Goal: Task Accomplishment & Management: Manage account settings

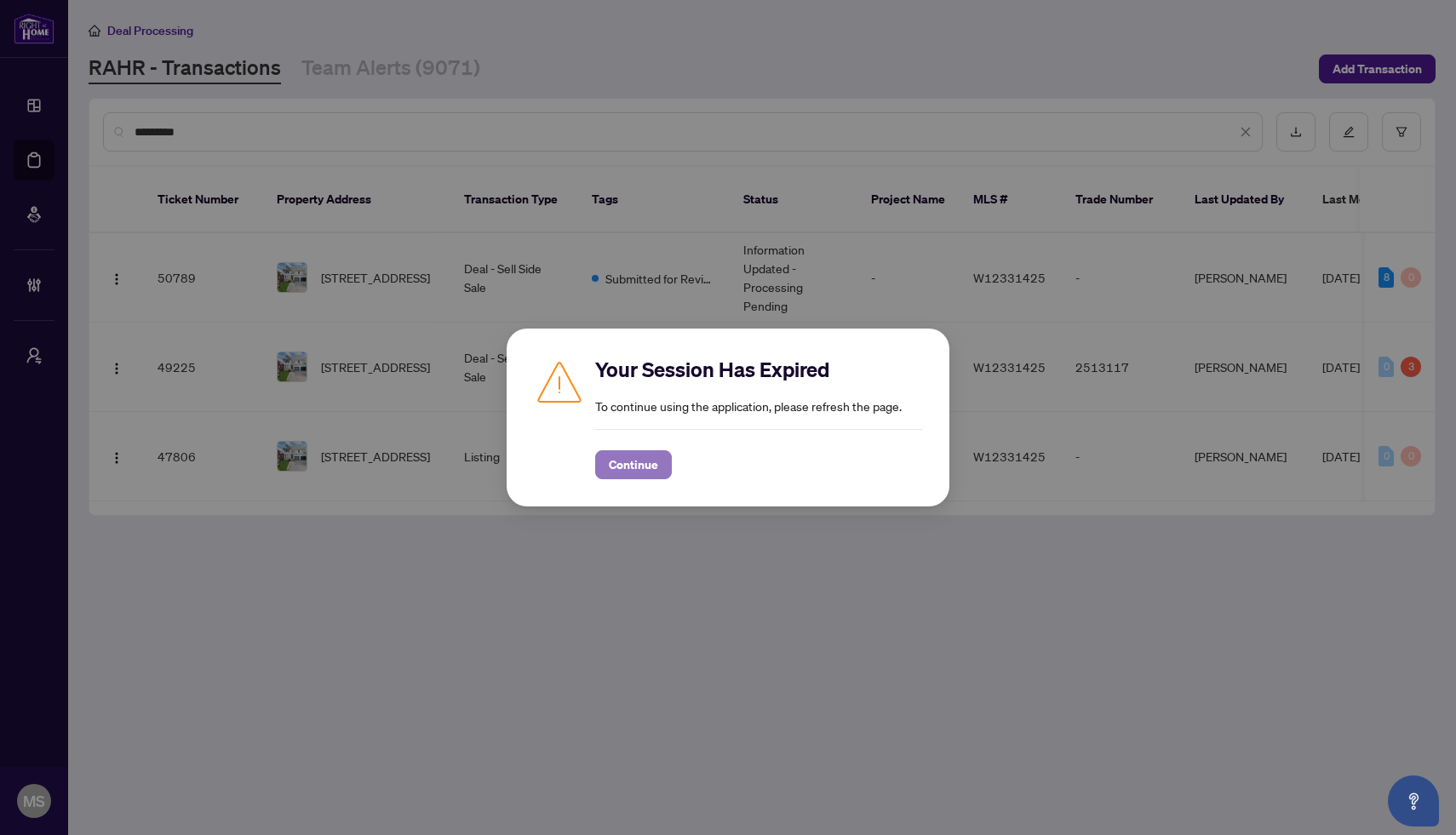
click at [640, 463] on span "Continue" at bounding box center [634, 464] width 49 height 27
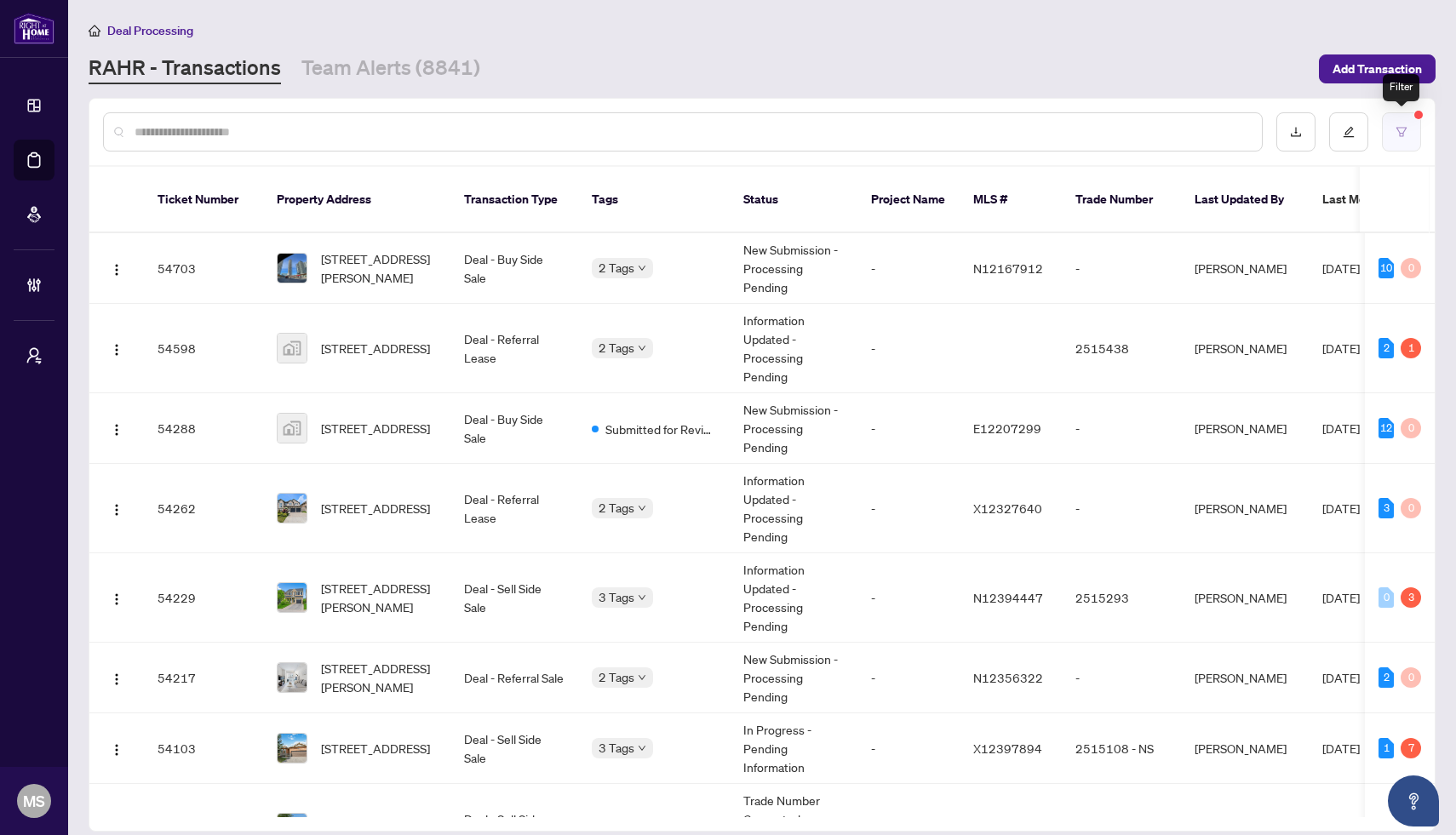
click at [1403, 123] on button "button" at bounding box center [1401, 131] width 39 height 39
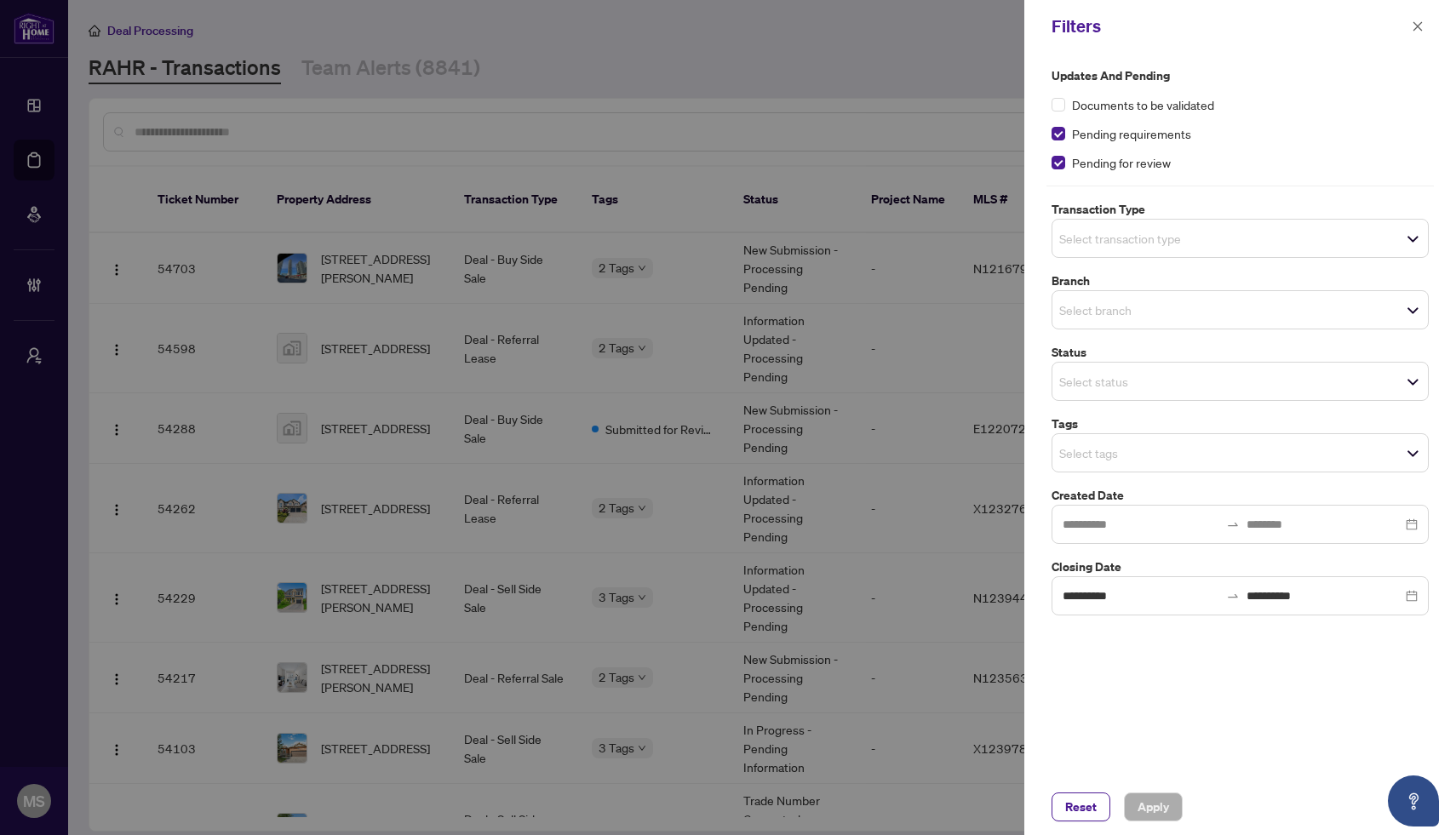
click at [806, 331] on div at bounding box center [728, 417] width 1456 height 835
click at [335, 12] on div at bounding box center [728, 417] width 1456 height 835
click at [865, 245] on div at bounding box center [728, 417] width 1456 height 835
click at [1420, 34] on span "button" at bounding box center [1417, 26] width 12 height 27
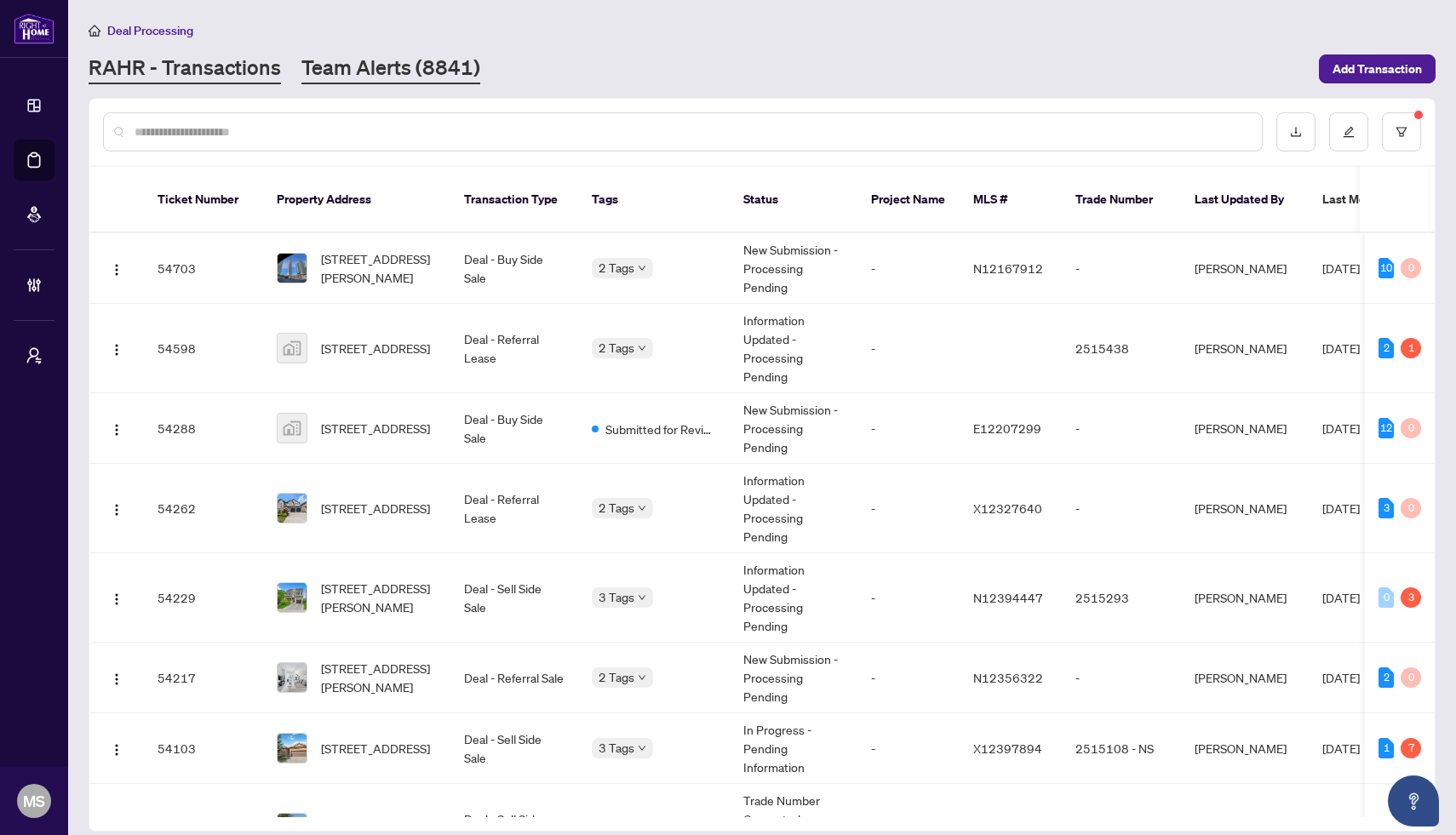
click at [447, 61] on link "Team Alerts (8841)" at bounding box center [391, 69] width 179 height 30
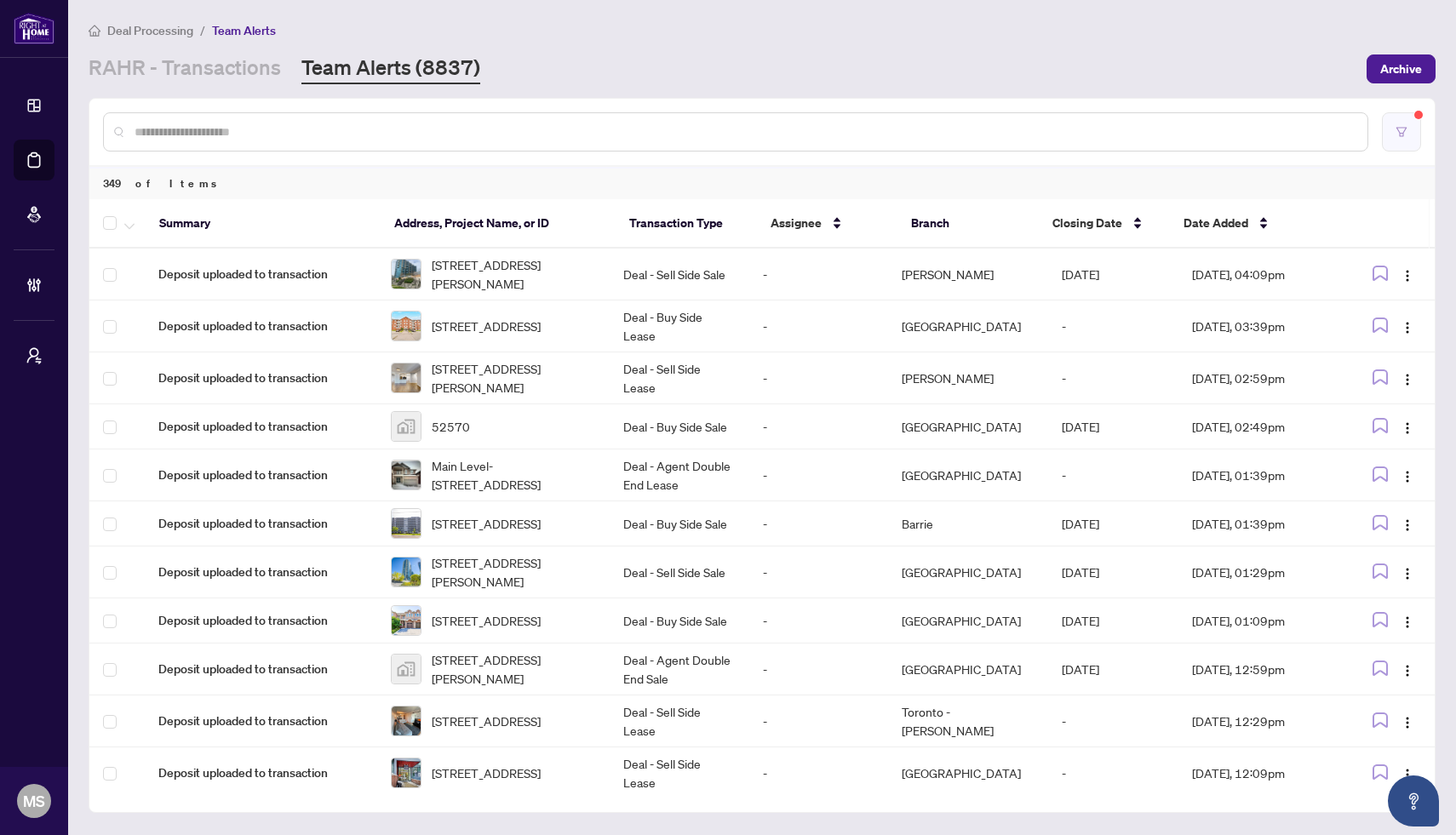
click at [1403, 132] on icon "filter" at bounding box center [1401, 131] width 10 height 9
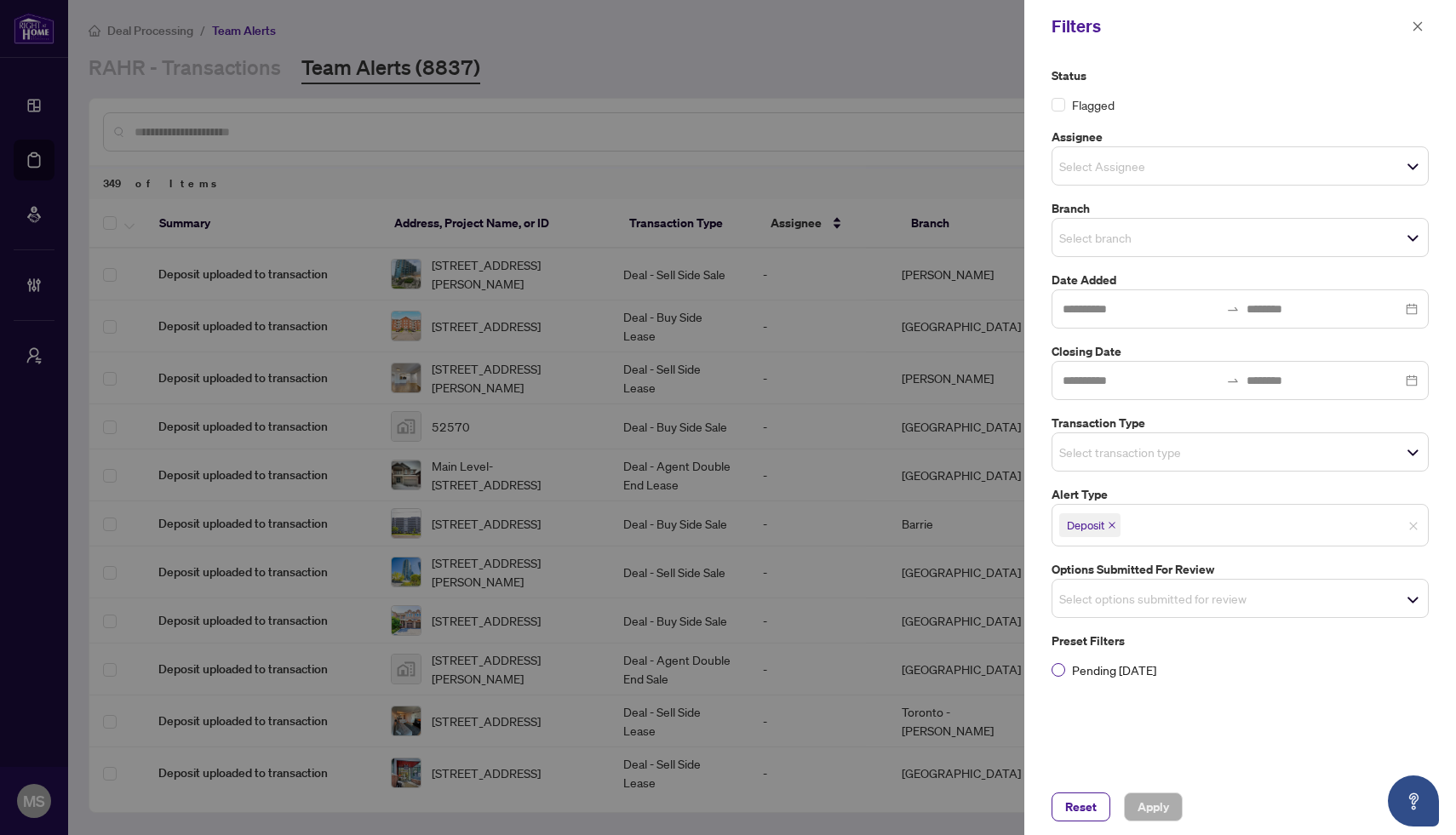
click at [1080, 678] on span "Pending [DATE]" at bounding box center [1114, 670] width 98 height 19
click at [1154, 807] on span "Apply" at bounding box center [1153, 807] width 31 height 27
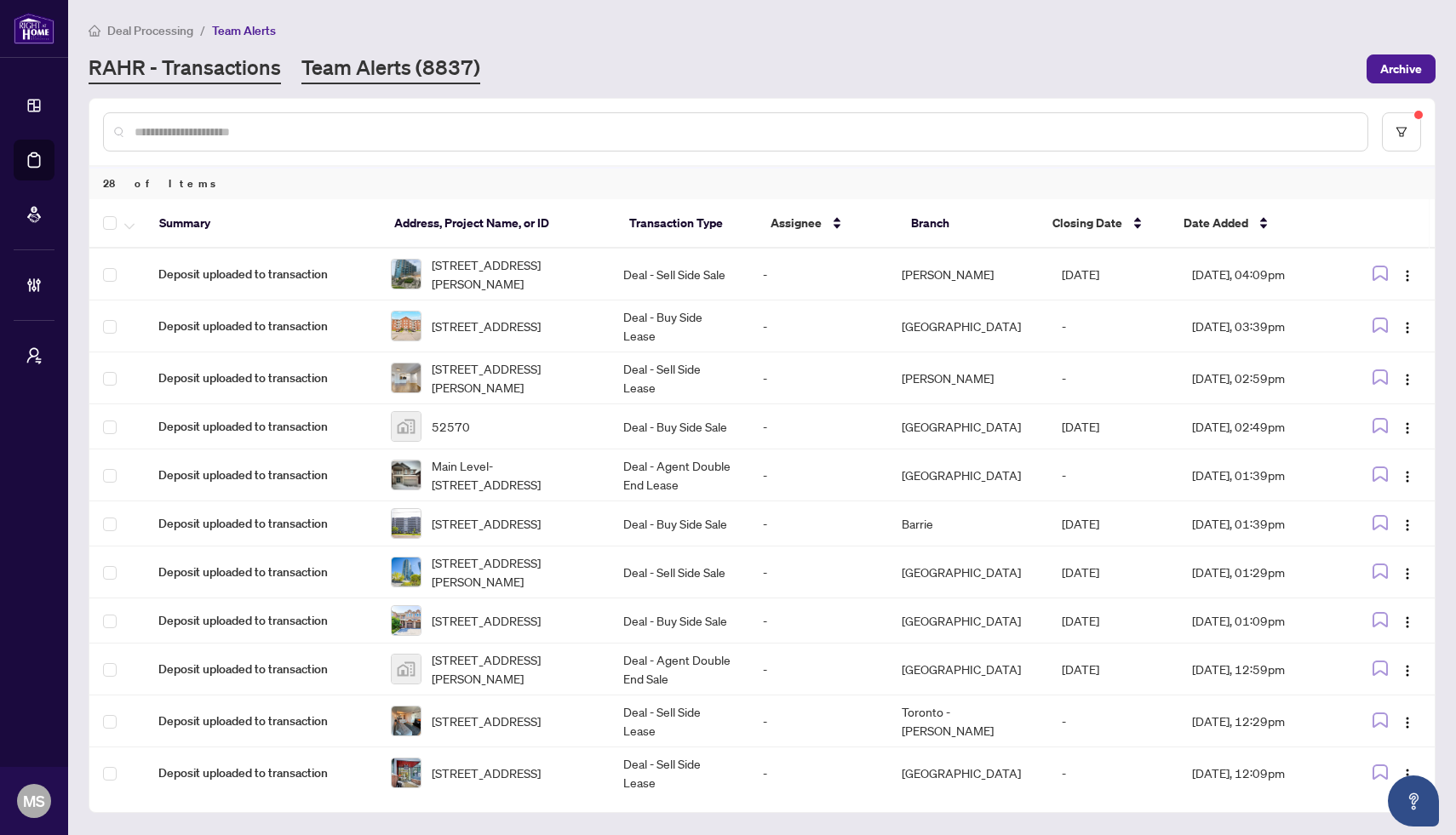
click at [132, 78] on link "RAHR - Transactions" at bounding box center [184, 69] width 192 height 30
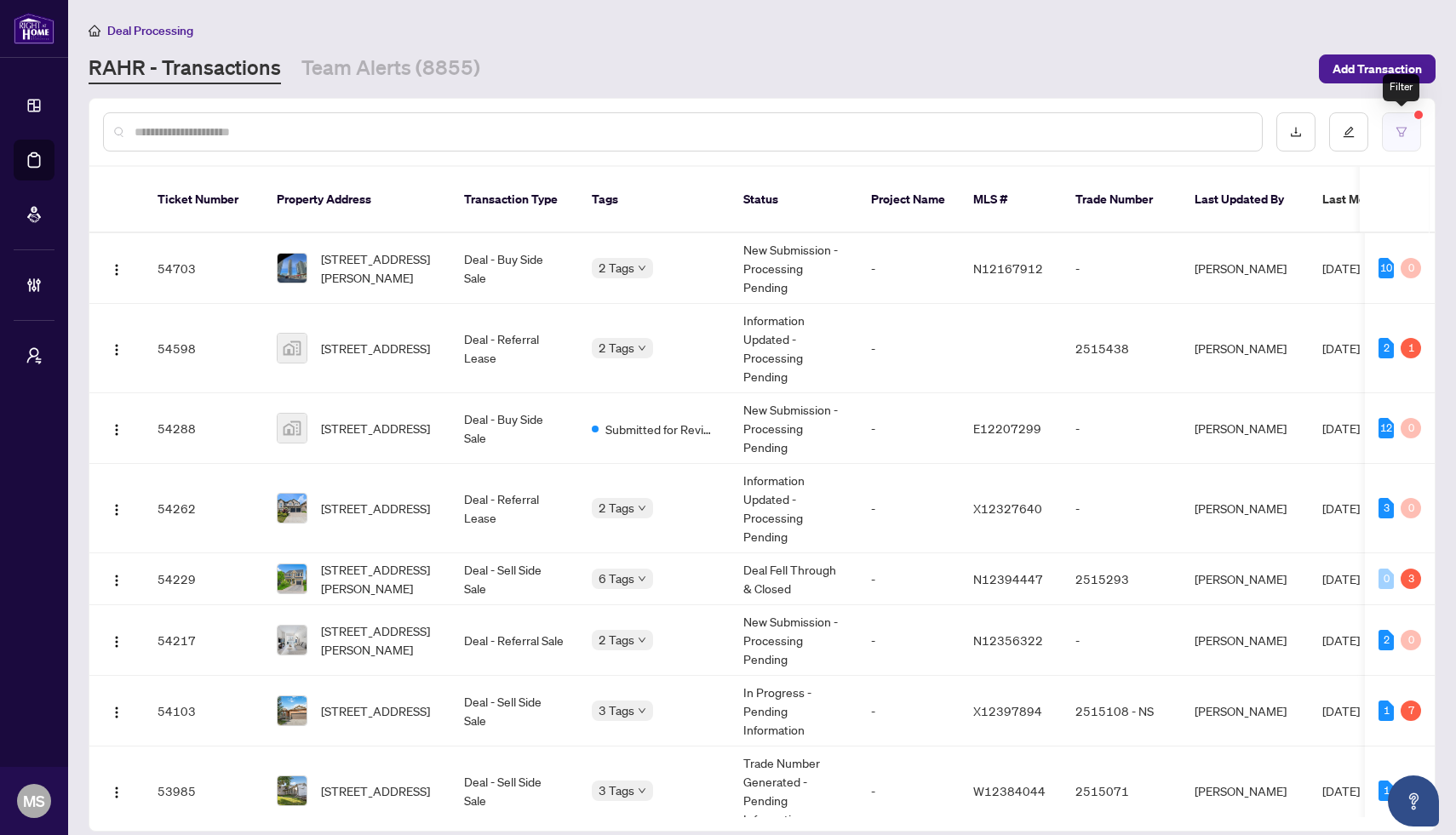
click at [1410, 133] on button "button" at bounding box center [1401, 131] width 39 height 39
